Goal: Task Accomplishment & Management: Manage account settings

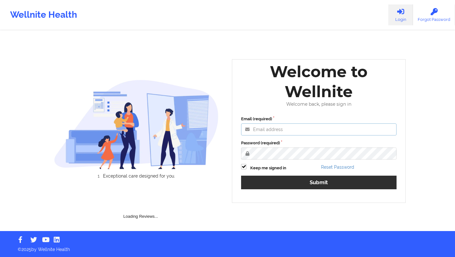
type input "deki@wellnite.com"
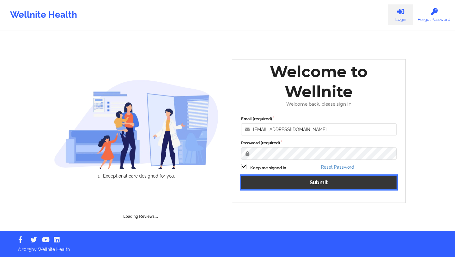
click at [298, 185] on button "Submit" at bounding box center [318, 182] width 155 height 14
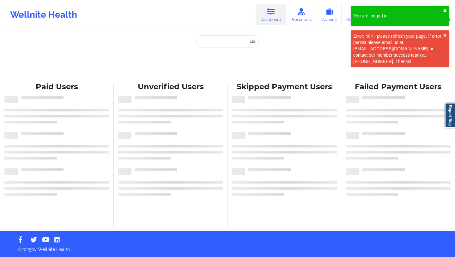
click at [445, 11] on button "✖︎" at bounding box center [445, 10] width 4 height 5
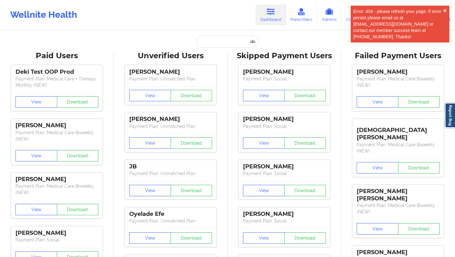
click at [383, 17] on div "Error: 404 - please refresh your page. If error persist please email us at engi…" at bounding box center [398, 24] width 90 height 32
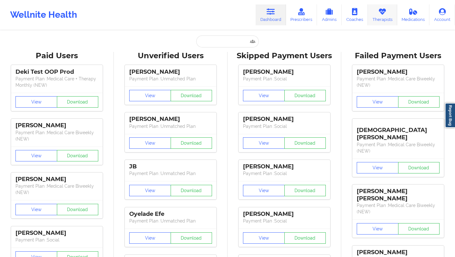
click at [386, 18] on link "Therapists" at bounding box center [382, 14] width 29 height 21
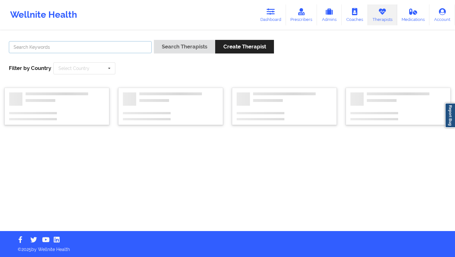
click at [113, 49] on input "text" at bounding box center [80, 47] width 143 height 12
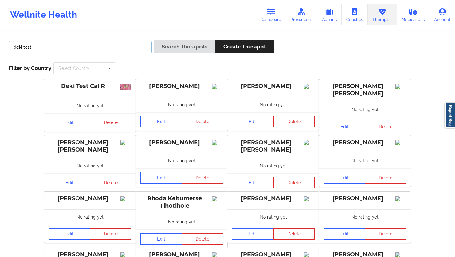
type input "deki test"
click at [120, 98] on div "No rating yet" at bounding box center [90, 105] width 92 height 15
click at [78, 124] on link "Edit" at bounding box center [70, 122] width 42 height 11
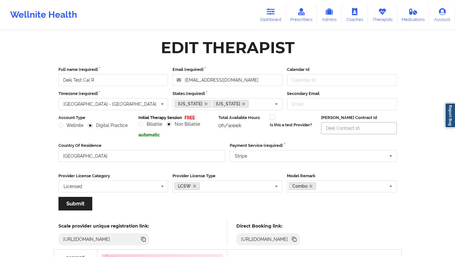
click at [331, 126] on input "Deel Contract Id" at bounding box center [359, 128] width 76 height 12
type input "4567890"
click at [82, 205] on button "Submit" at bounding box center [75, 204] width 34 height 14
